Goal: Navigation & Orientation: Find specific page/section

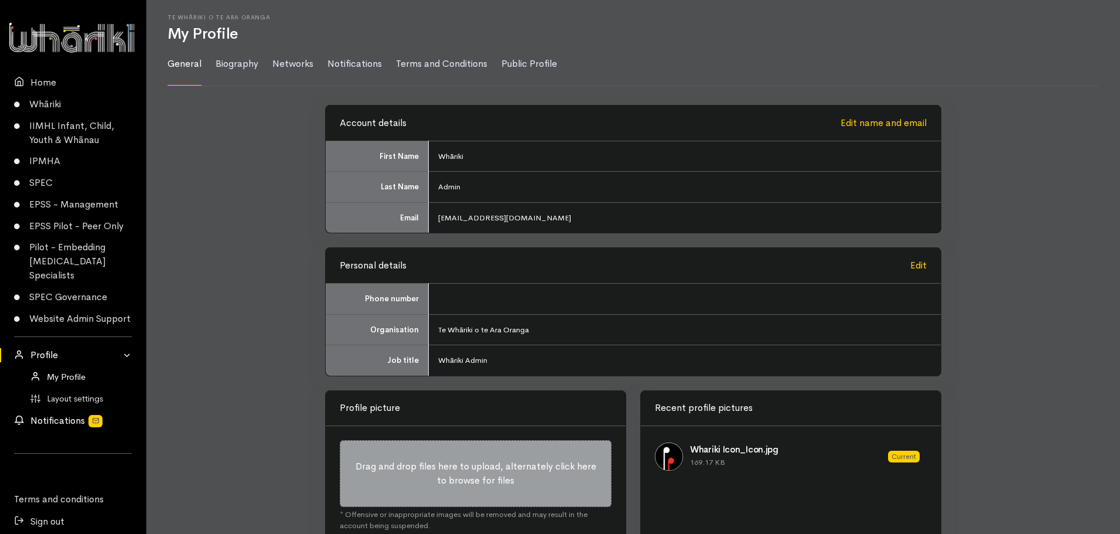
click at [46, 432] on link "Notifications" at bounding box center [73, 421] width 146 height 22
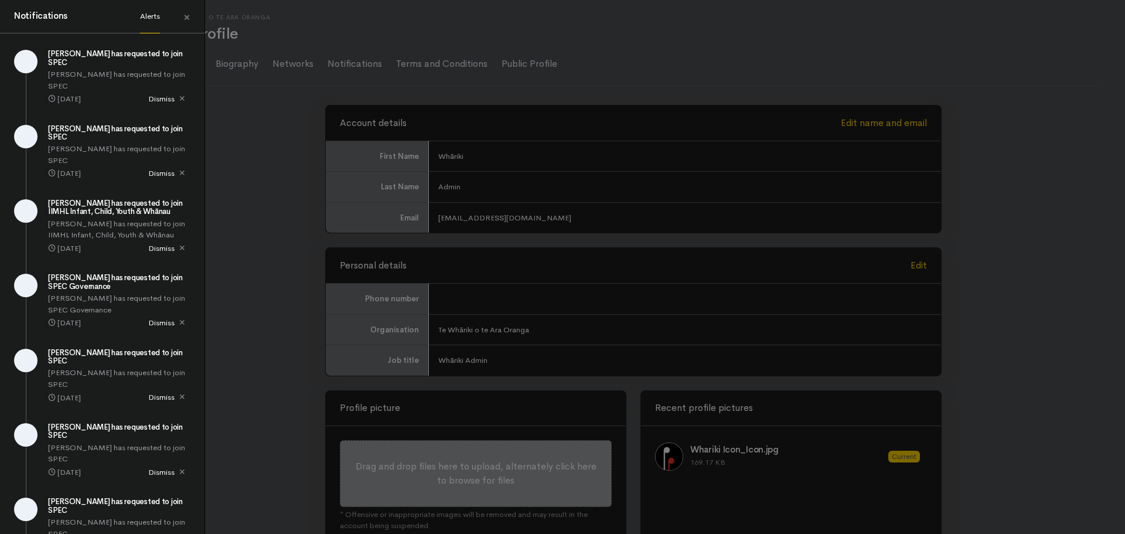
click at [272, 301] on div "Notifications Alerts × [PERSON_NAME] has requested to join SPEC [DATE] Dismiss" at bounding box center [562, 267] width 1125 height 534
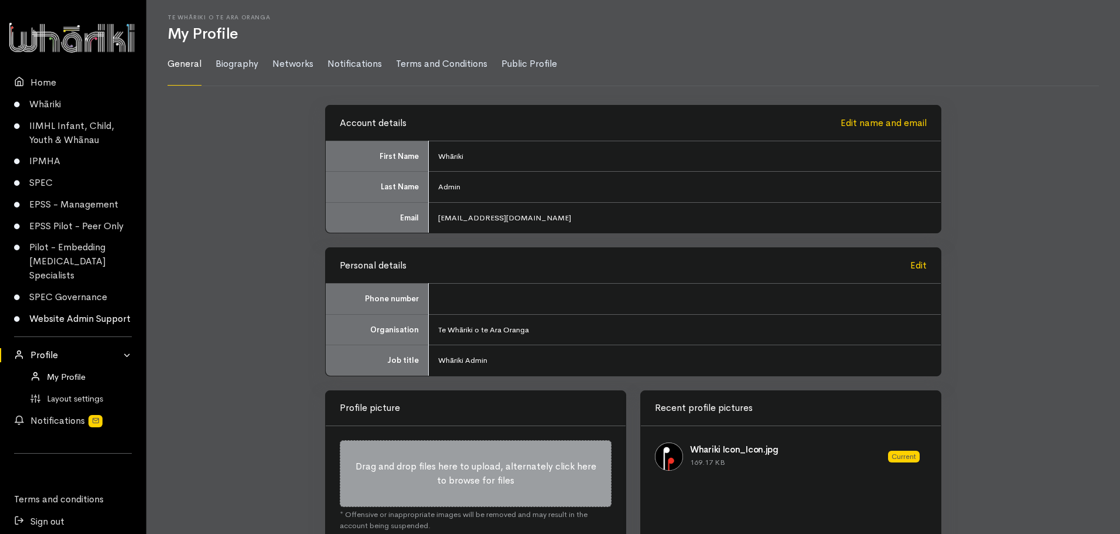
click at [39, 318] on link "Website Admin Support" at bounding box center [73, 319] width 146 height 22
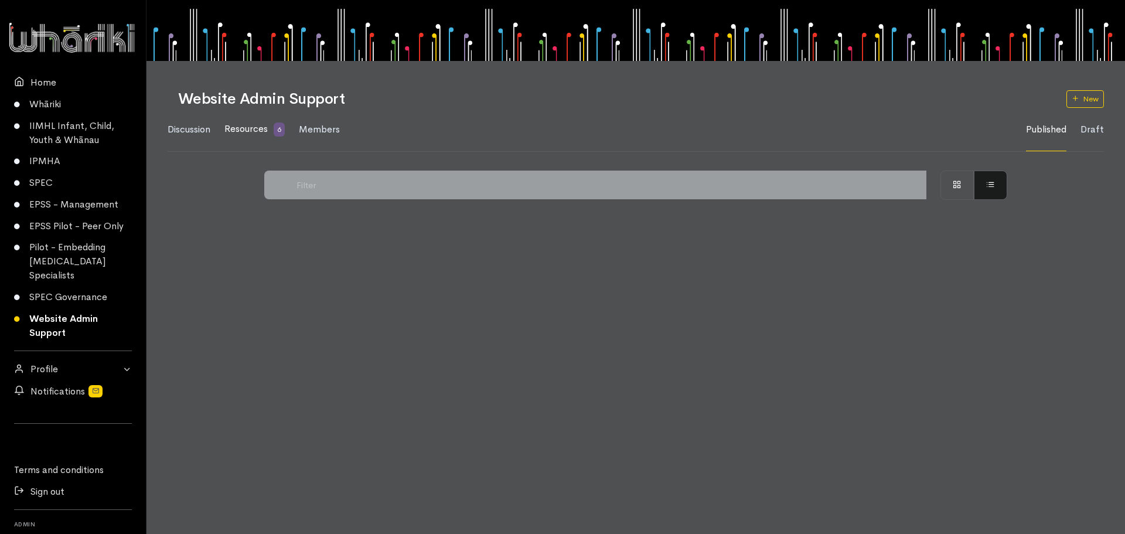
click at [258, 129] on span "Resources" at bounding box center [245, 128] width 43 height 12
